Goal: Check status: Check status

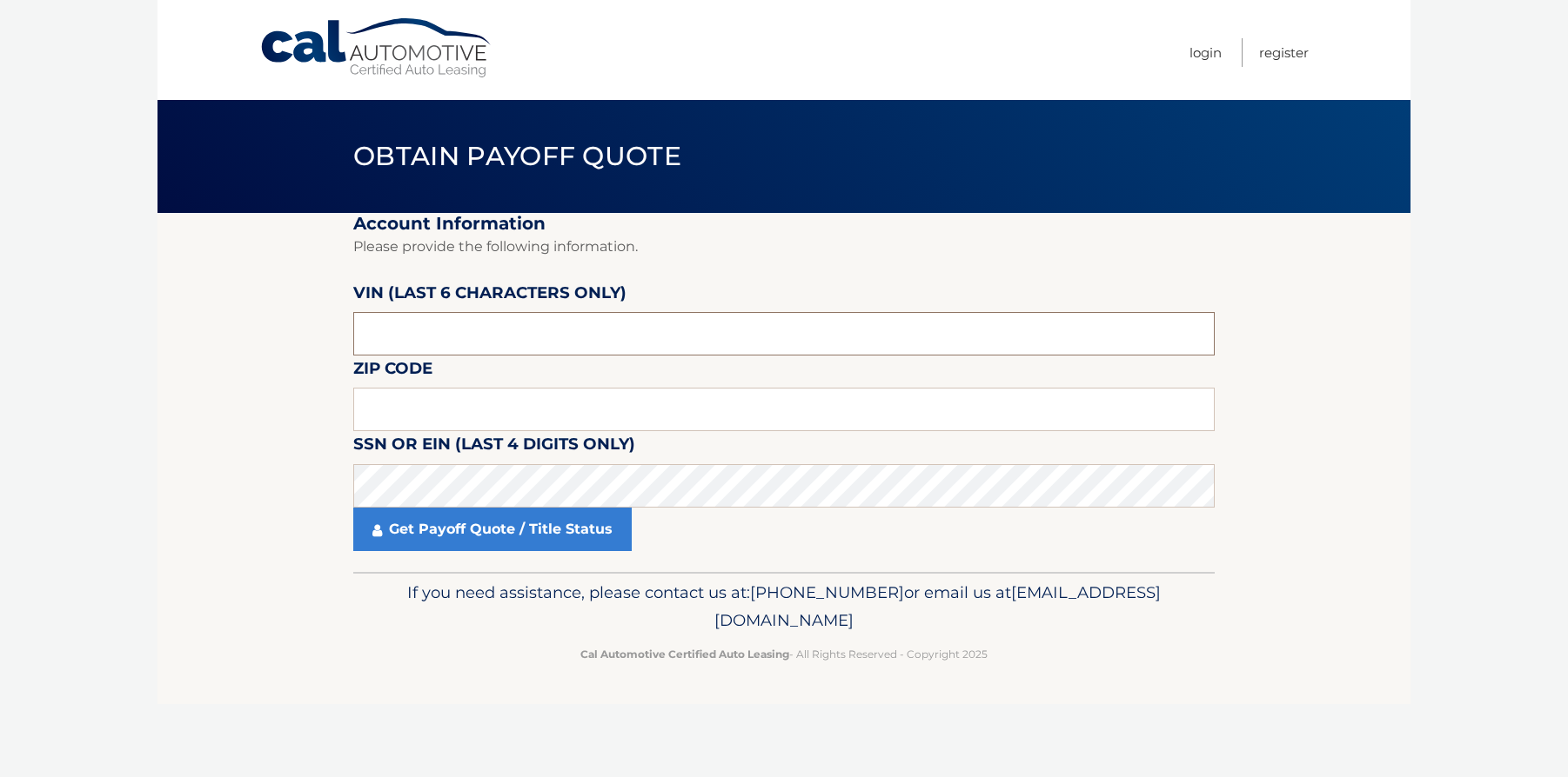
click at [526, 343] on input "text" at bounding box center [784, 334] width 861 height 43
type input "189464"
click at [506, 404] on input "text" at bounding box center [784, 409] width 861 height 43
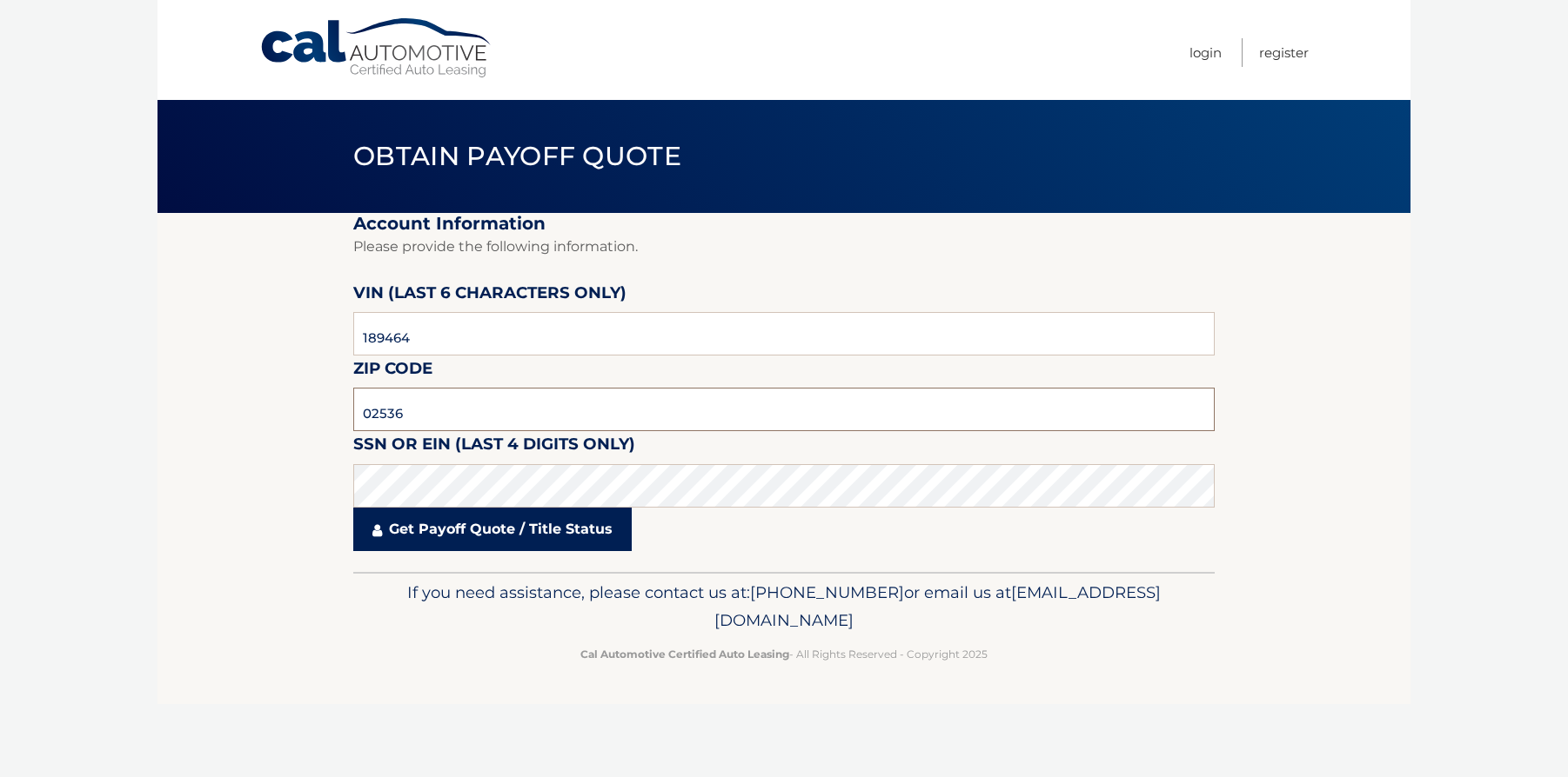
type input "02536"
click at [470, 544] on link "Get Payoff Quote / Title Status" at bounding box center [492, 529] width 278 height 43
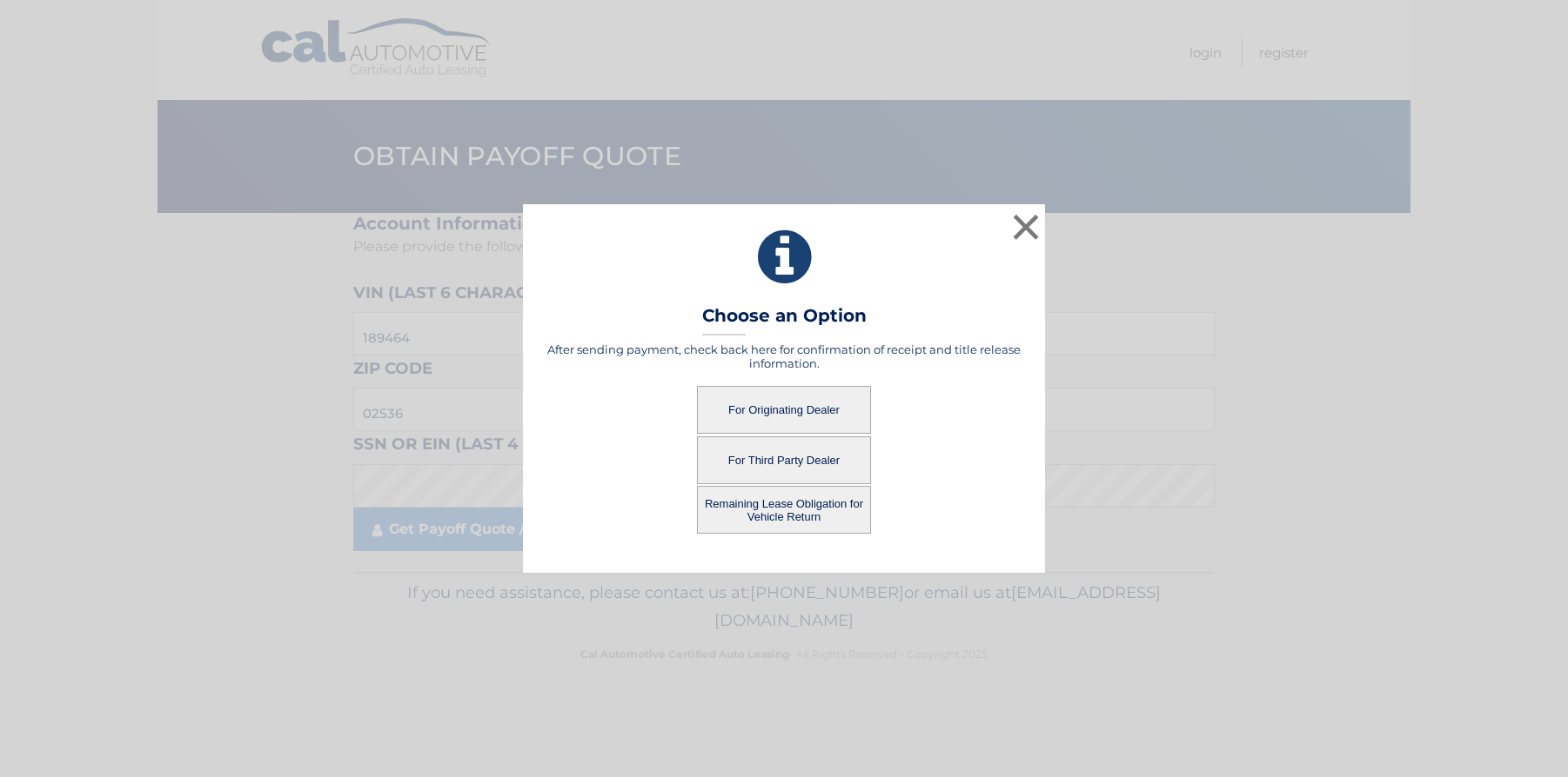
click at [824, 407] on button "For Originating Dealer" at bounding box center [784, 410] width 174 height 48
click at [779, 413] on button "For Originating Dealer" at bounding box center [784, 410] width 174 height 48
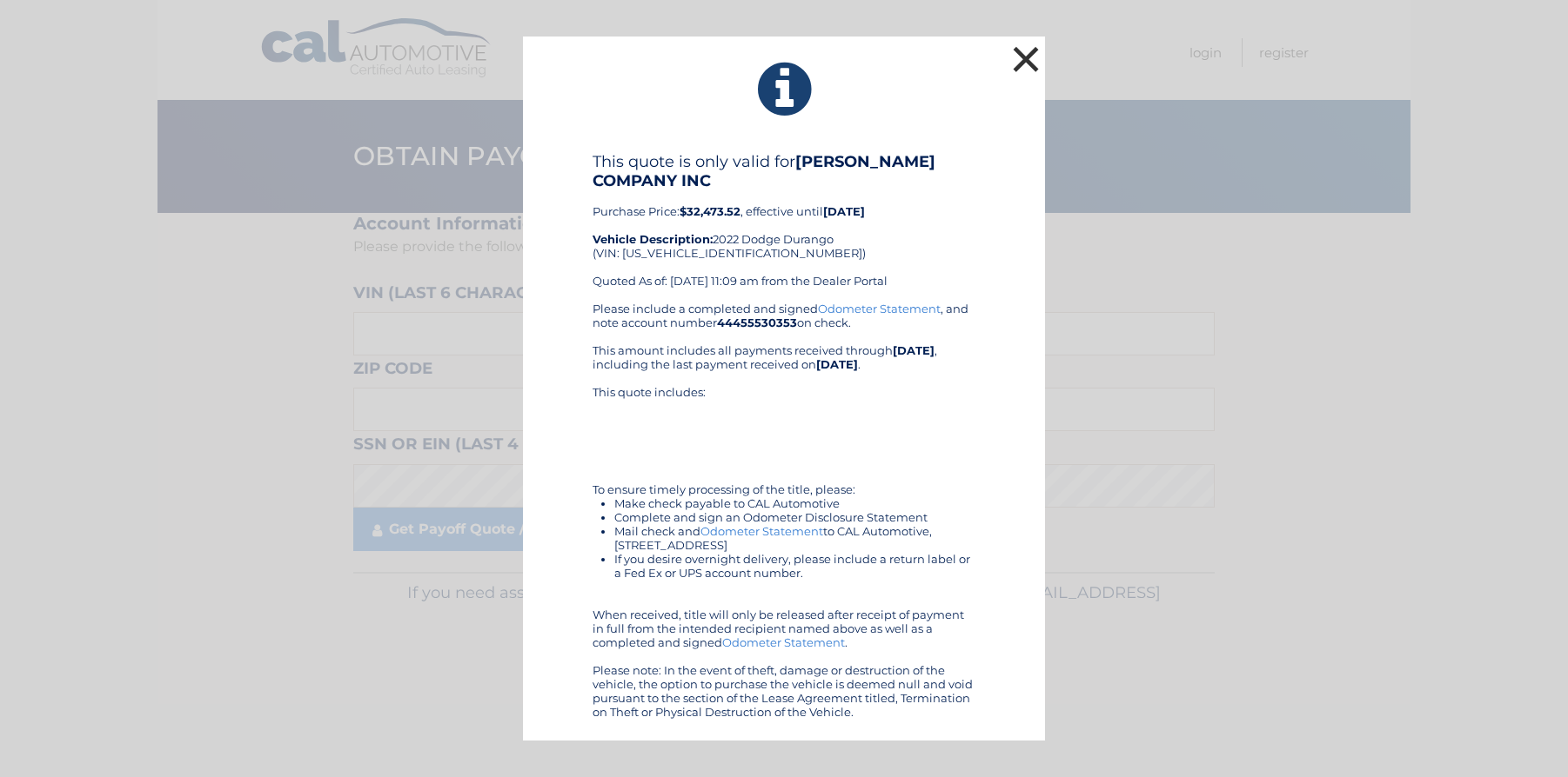
click at [1026, 54] on button "×" at bounding box center [1026, 59] width 35 height 35
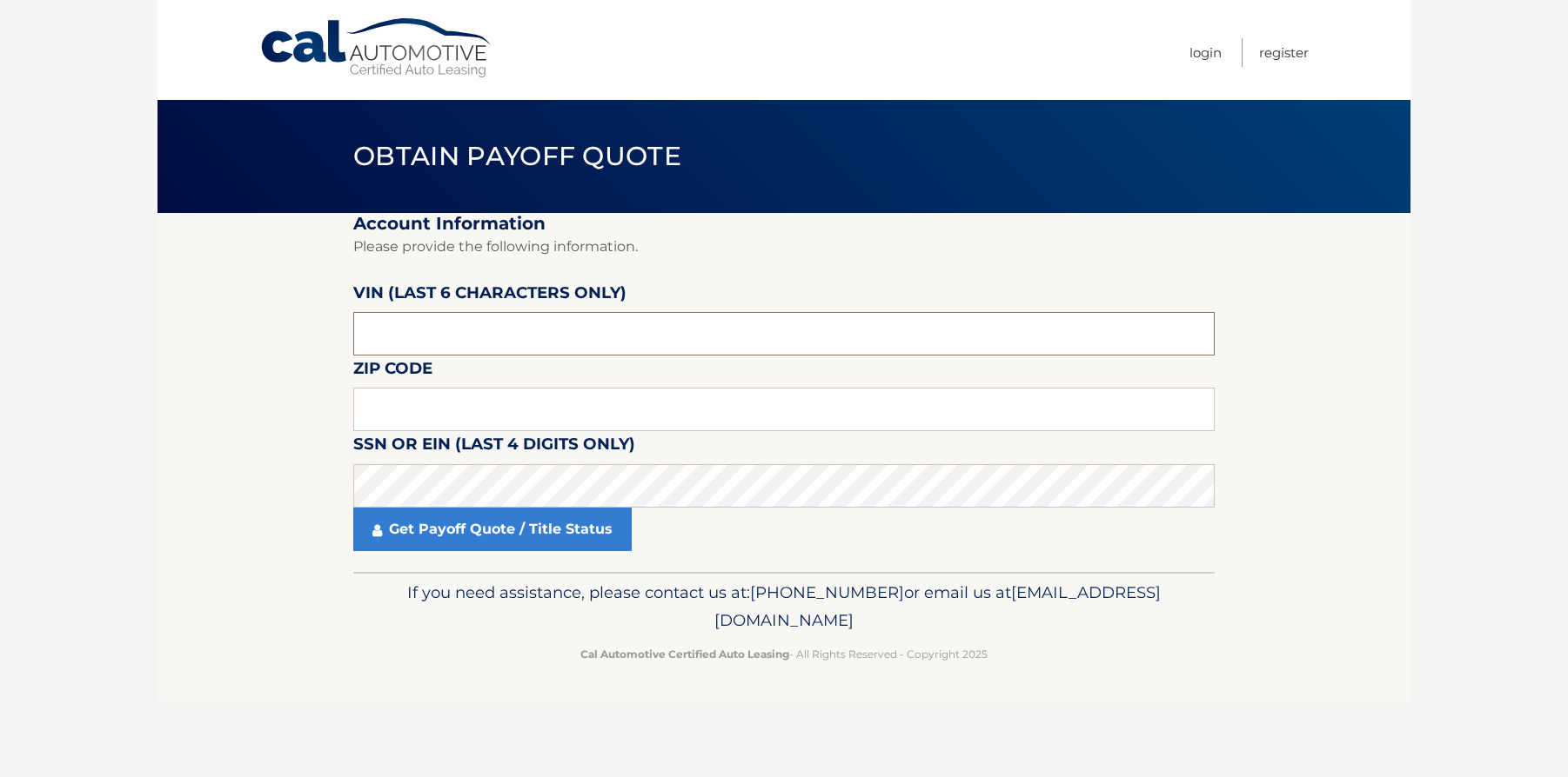
click at [512, 339] on input "text" at bounding box center [784, 334] width 861 height 43
click at [437, 407] on input "text" at bounding box center [784, 409] width 861 height 43
click at [437, 333] on input "text" at bounding box center [784, 334] width 861 height 43
drag, startPoint x: 437, startPoint y: 333, endPoint x: 195, endPoint y: 334, distance: 242.0
click at [195, 334] on section "Account Information Please provide the following information. [PERSON_NAME] (la…" at bounding box center [784, 392] width 1253 height 359
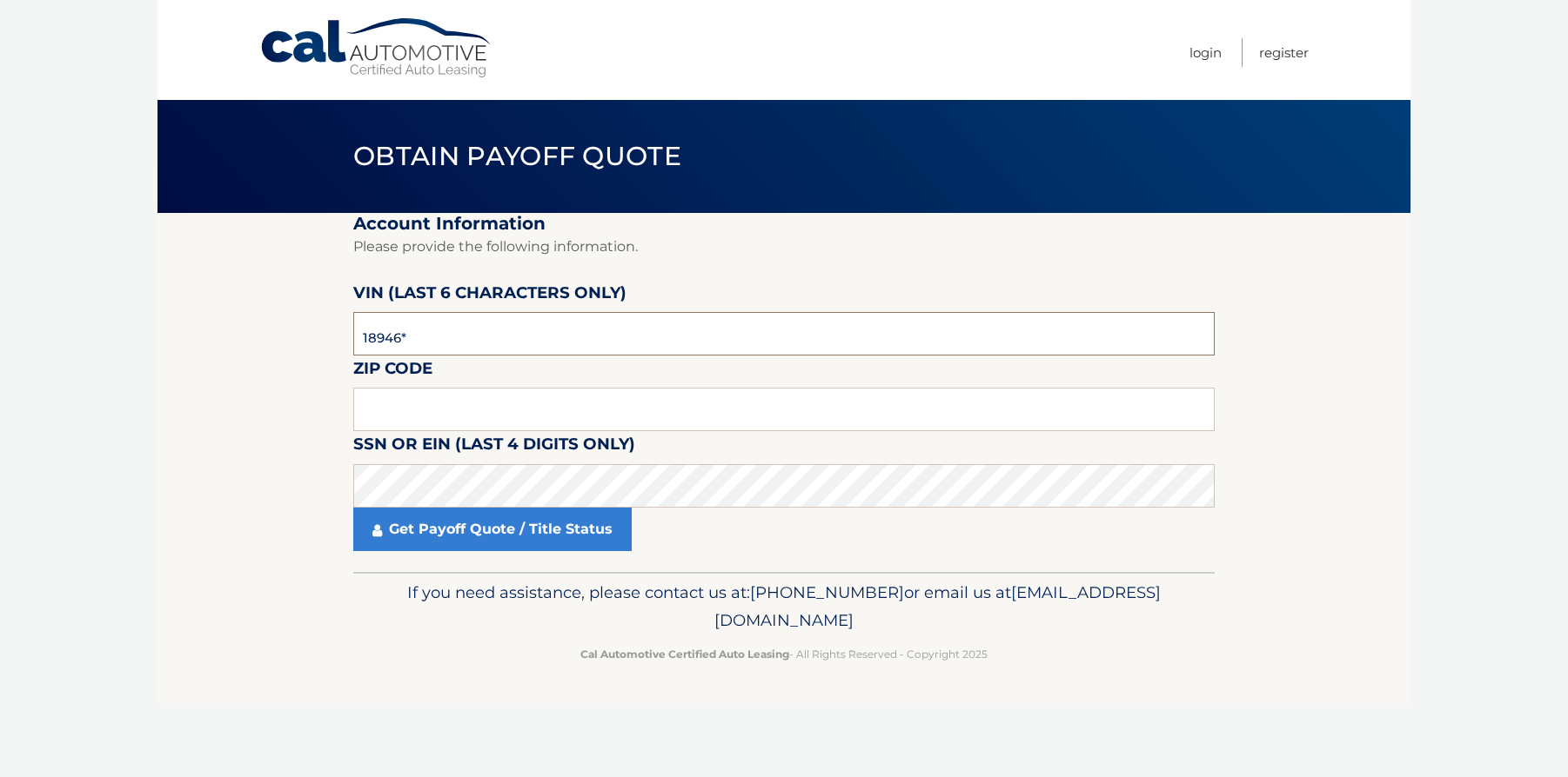
type input "189464"
click at [392, 399] on input "text" at bounding box center [784, 409] width 861 height 43
type input "02536"
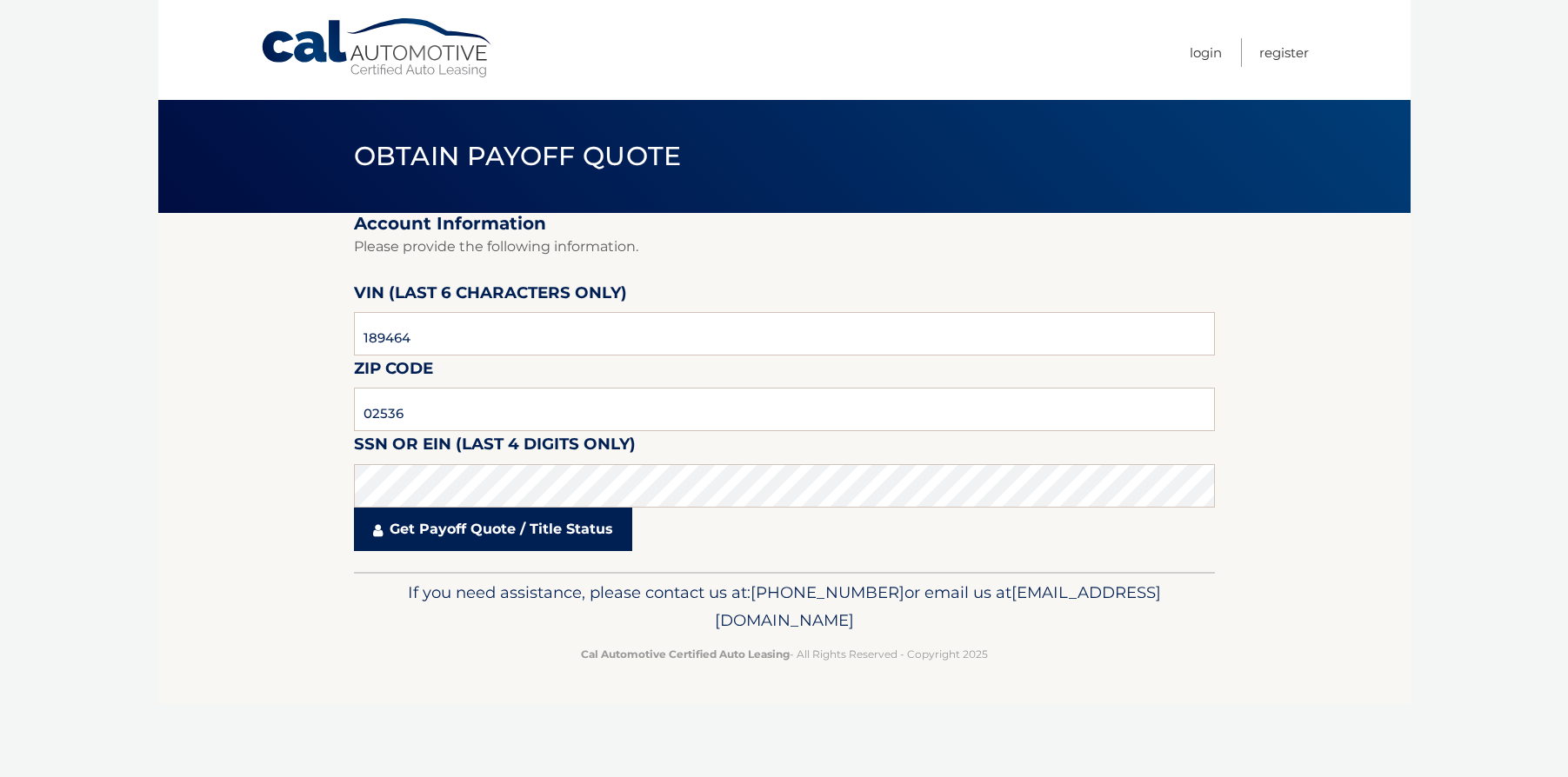
click at [500, 533] on link "Get Payoff Quote / Title Status" at bounding box center [493, 529] width 278 height 43
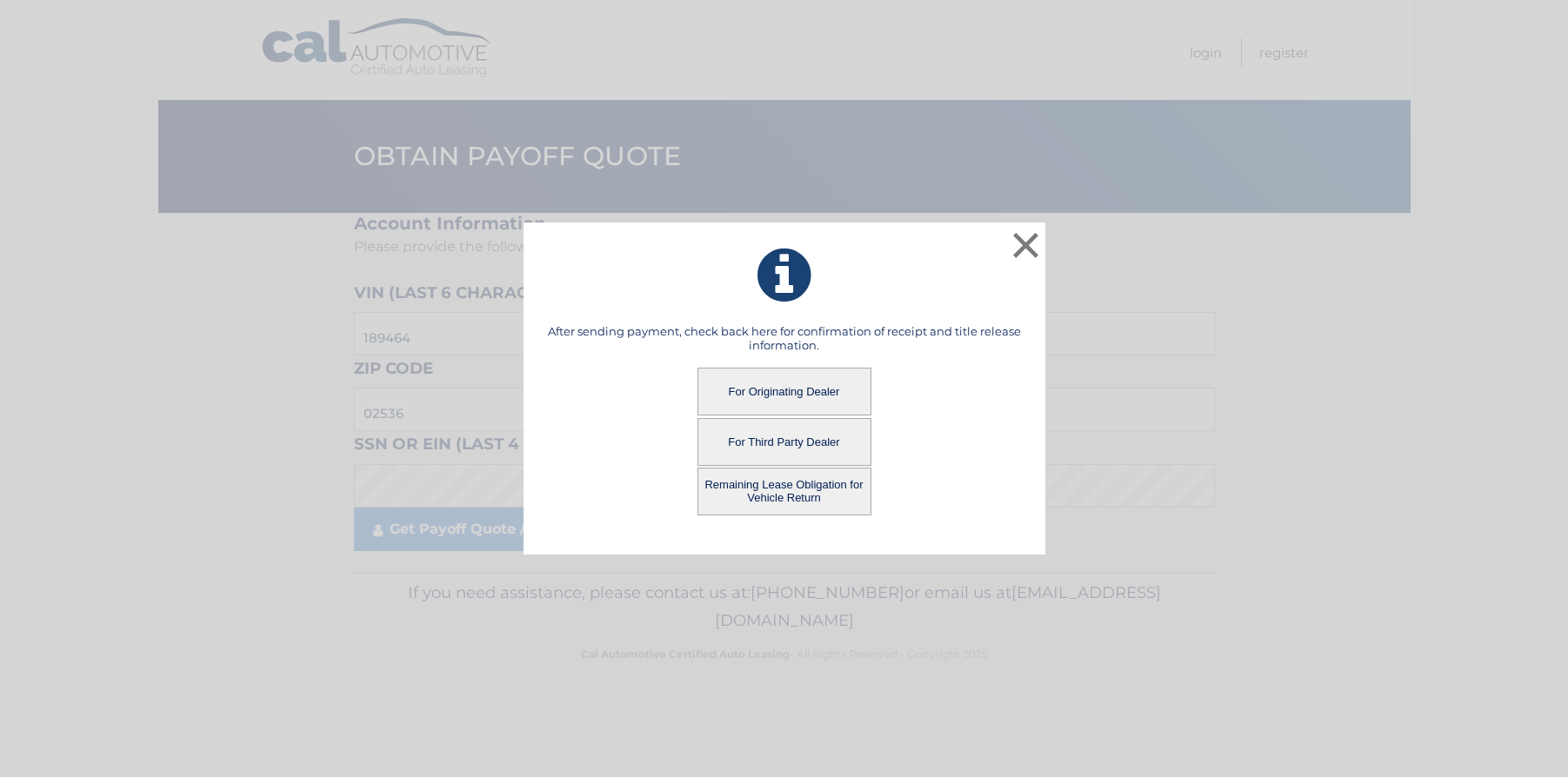
click at [763, 491] on button "Remaining Lease Obligation for Vehicle Return" at bounding box center [785, 492] width 174 height 48
click at [794, 496] on button "Remaining Lease Obligation for Vehicle Return" at bounding box center [785, 492] width 174 height 48
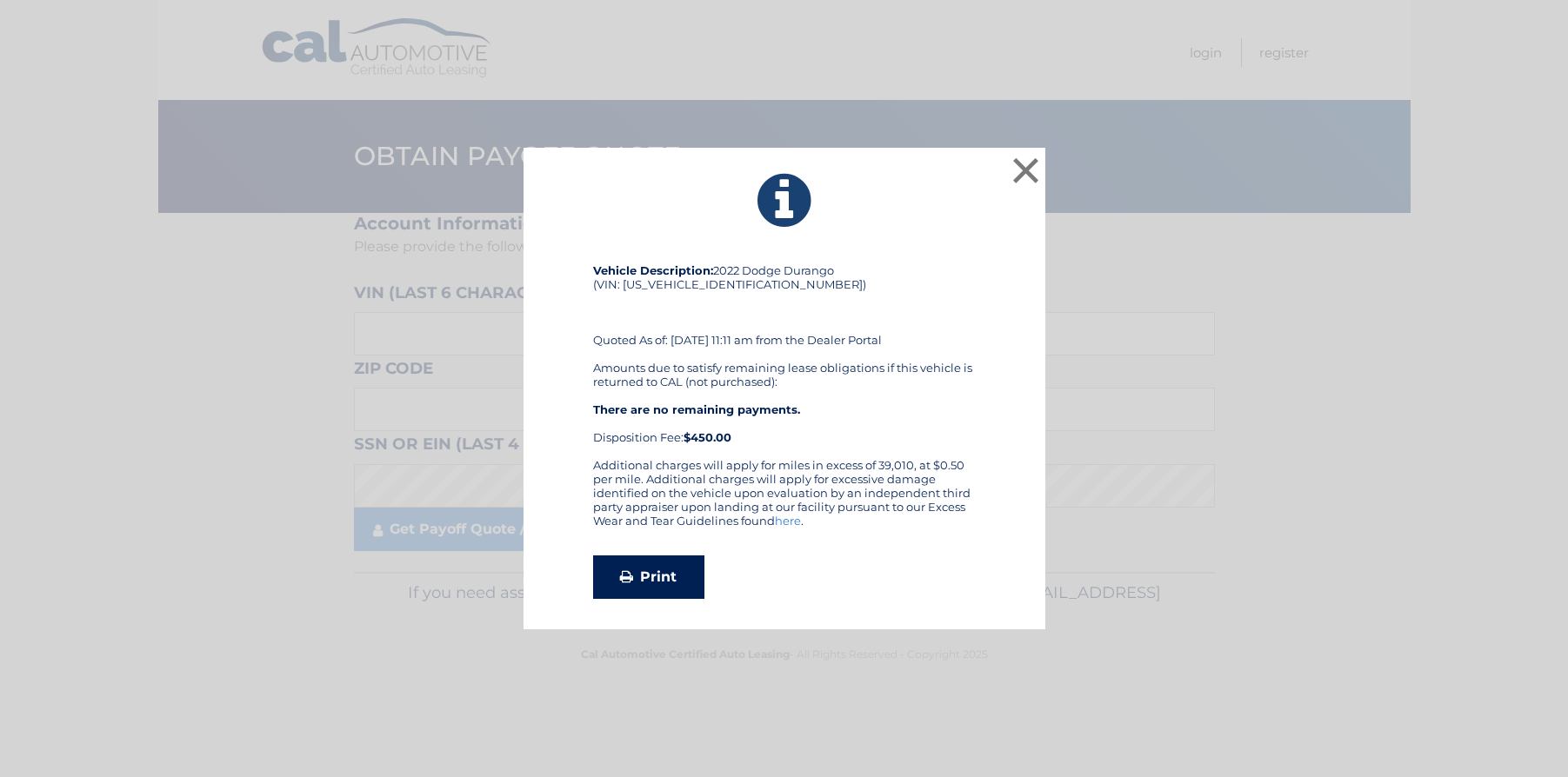
click at [649, 573] on link "Print" at bounding box center [648, 576] width 111 height 43
click at [1027, 165] on button "×" at bounding box center [1026, 171] width 35 height 35
